Goal: Task Accomplishment & Management: Use online tool/utility

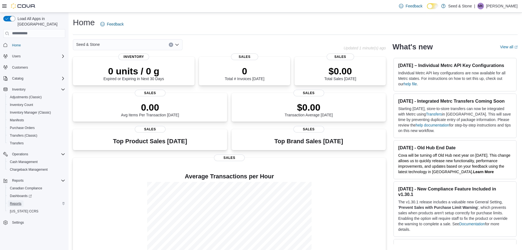
click at [19, 200] on span "Reports" at bounding box center [16, 203] width 12 height 7
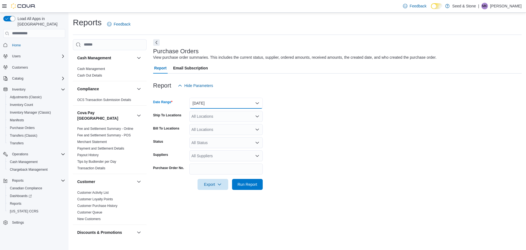
click at [240, 104] on button "Yesterday" at bounding box center [225, 103] width 73 height 11
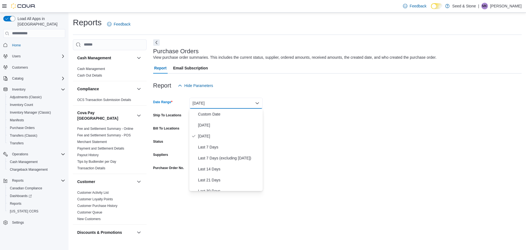
drag, startPoint x: 303, startPoint y: 143, endPoint x: 327, endPoint y: 135, distance: 25.3
click at [306, 141] on form "Date Range Yesterday Ship To Locations All Locations Bill To Locations All Loca…" at bounding box center [337, 140] width 369 height 99
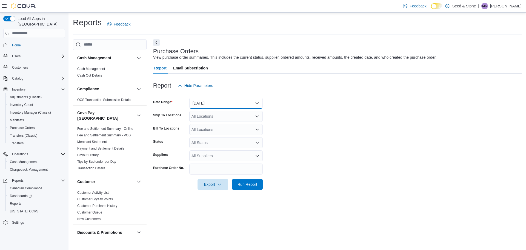
click at [207, 99] on button "Yesterday" at bounding box center [225, 103] width 73 height 11
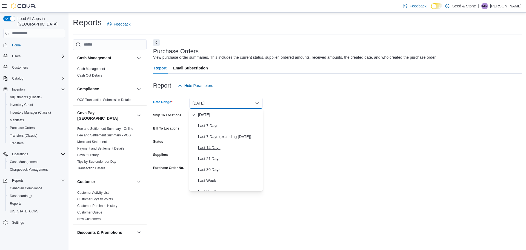
scroll to position [27, 0]
click at [212, 183] on span "Last Month" at bounding box center [229, 185] width 62 height 7
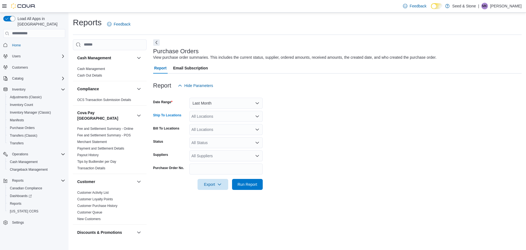
click at [222, 113] on div "All Locations" at bounding box center [225, 116] width 73 height 11
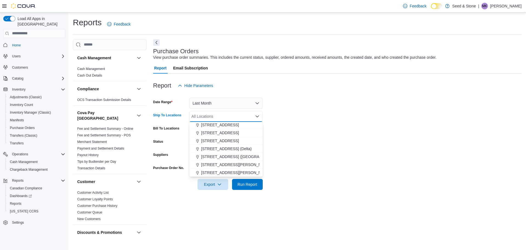
drag, startPoint x: 227, startPoint y: 164, endPoint x: 311, endPoint y: 145, distance: 86.0
click at [228, 163] on span "8050 Lickman Road # 103 (Chilliwack)" at bounding box center [236, 164] width 71 height 5
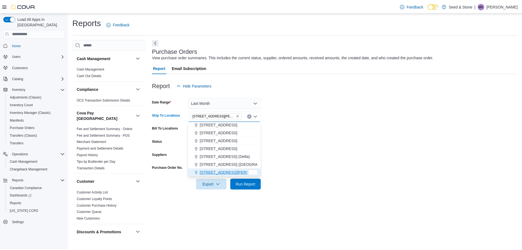
scroll to position [17, 0]
click at [311, 144] on form "Date Range Last Month Ship To Locations 8050 Lickman Road # 103 (Chilliwack) Co…" at bounding box center [337, 140] width 369 height 99
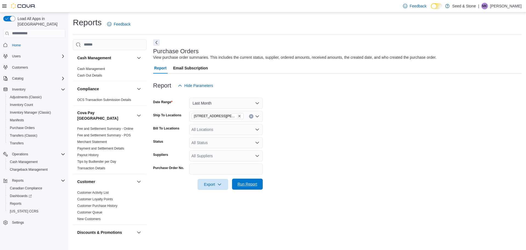
drag, startPoint x: 241, startPoint y: 184, endPoint x: 335, endPoint y: 184, distance: 94.6
click at [241, 184] on span "Run Report" at bounding box center [248, 183] width 20 height 5
click at [366, 137] on form "Date Range Last Month Ship To Locations 8050 Lickman Road # 103 (Chilliwack) Bi…" at bounding box center [335, 140] width 365 height 99
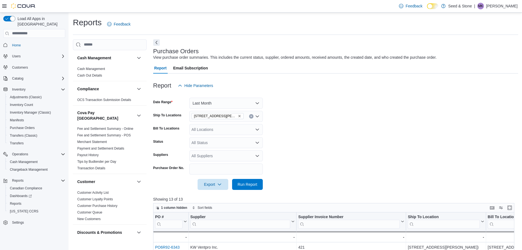
click at [364, 133] on form "Date Range Last Month Ship To Locations 8050 Lickman Road # 103 (Chilliwack) Bi…" at bounding box center [335, 140] width 365 height 99
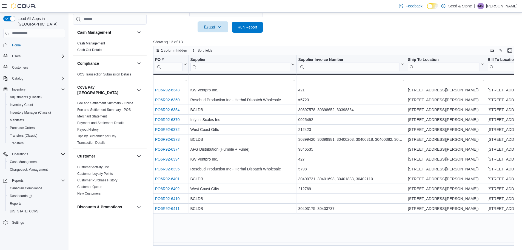
click at [207, 25] on span "Export" at bounding box center [213, 26] width 24 height 11
click at [216, 37] on span "Export to Excel" at bounding box center [213, 38] width 25 height 4
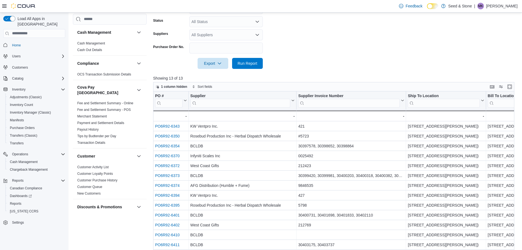
scroll to position [102, 0]
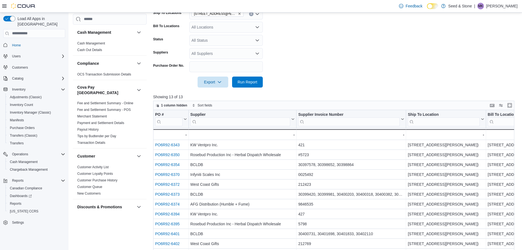
click at [368, 61] on form "Date Range Last Month Ship To Locations 8050 Lickman Road # 103 (Chilliwack) Bi…" at bounding box center [335, 38] width 365 height 99
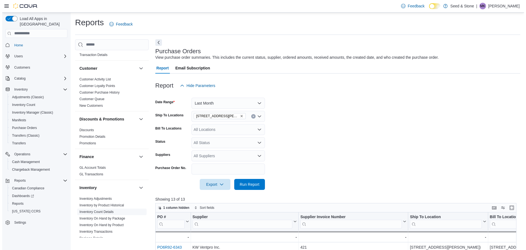
scroll to position [164, 0]
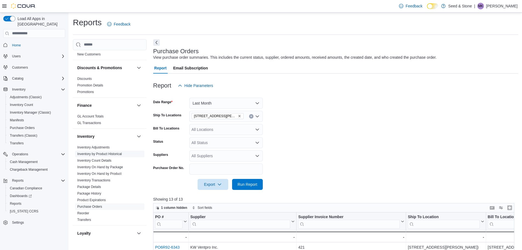
click at [110, 152] on link "Inventory by Product Historical" at bounding box center [99, 154] width 45 height 4
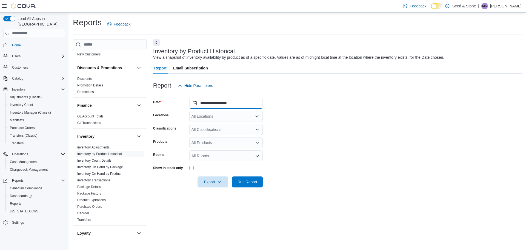
click at [224, 101] on input "**********" at bounding box center [225, 103] width 73 height 11
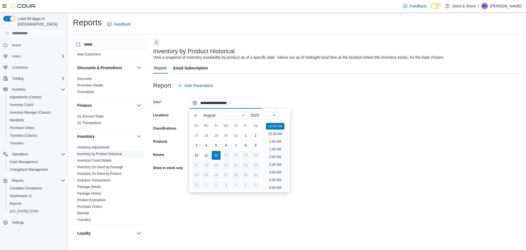
scroll to position [17, 0]
click at [242, 135] on div "1" at bounding box center [246, 135] width 10 height 10
type input "**********"
drag, startPoint x: 370, startPoint y: 106, endPoint x: 335, endPoint y: 105, distance: 35.1
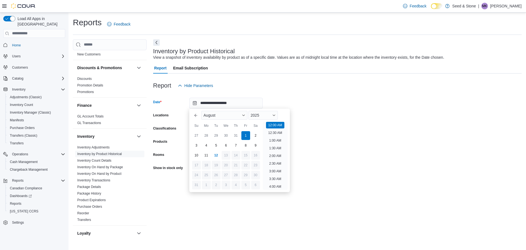
click at [370, 106] on form "**********" at bounding box center [337, 139] width 369 height 96
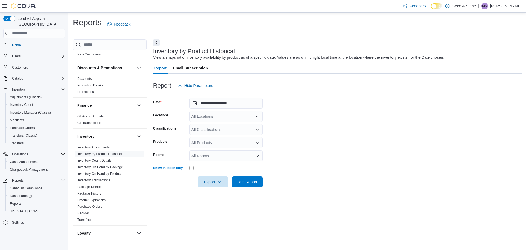
click at [209, 112] on div "All Locations" at bounding box center [225, 116] width 73 height 11
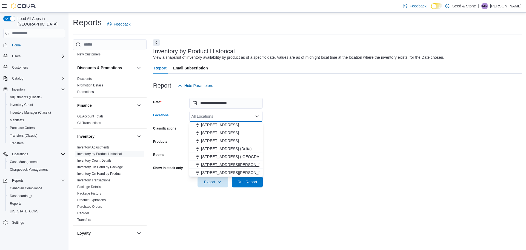
click at [220, 164] on span "8050 Lickman Road # 103 (Chilliwack)" at bounding box center [236, 164] width 71 height 5
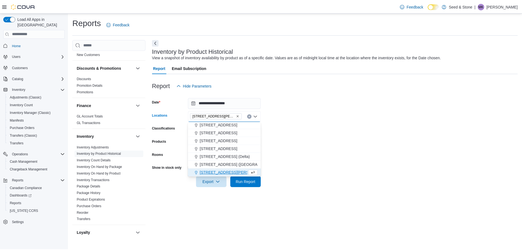
scroll to position [17, 0]
click at [337, 145] on form "**********" at bounding box center [337, 139] width 369 height 96
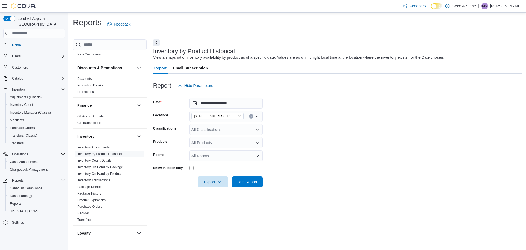
drag, startPoint x: 241, startPoint y: 178, endPoint x: 291, endPoint y: 176, distance: 50.2
click at [241, 178] on span "Run Report" at bounding box center [247, 181] width 24 height 11
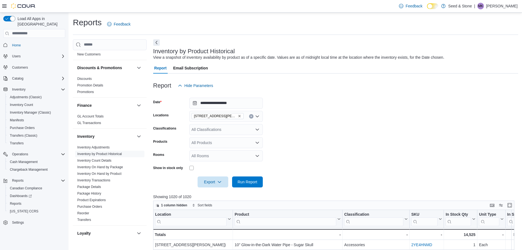
drag, startPoint x: 299, startPoint y: 140, endPoint x: 339, endPoint y: 132, distance: 40.9
click at [302, 138] on form "**********" at bounding box center [335, 139] width 365 height 96
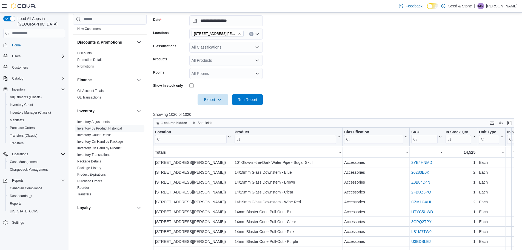
scroll to position [137, 0]
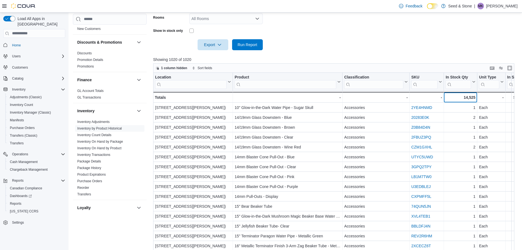
click at [446, 97] on div "14,525" at bounding box center [461, 97] width 30 height 7
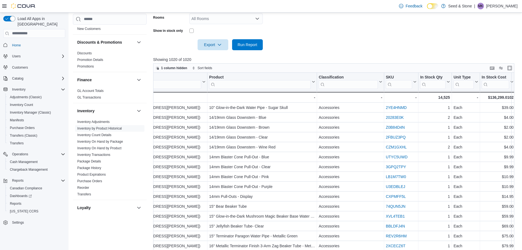
scroll to position [0, 78]
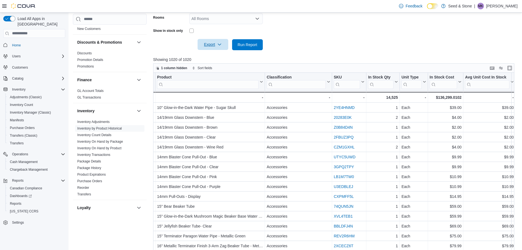
click at [203, 44] on span "Export" at bounding box center [213, 44] width 24 height 11
click at [219, 55] on span "Export to Excel" at bounding box center [213, 55] width 25 height 4
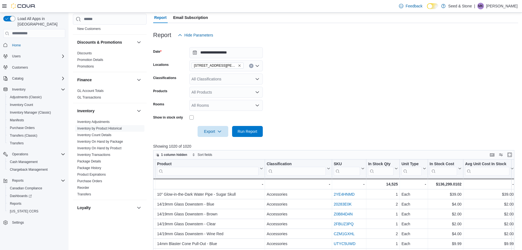
scroll to position [0, 0]
